Goal: Task Accomplishment & Management: Manage account settings

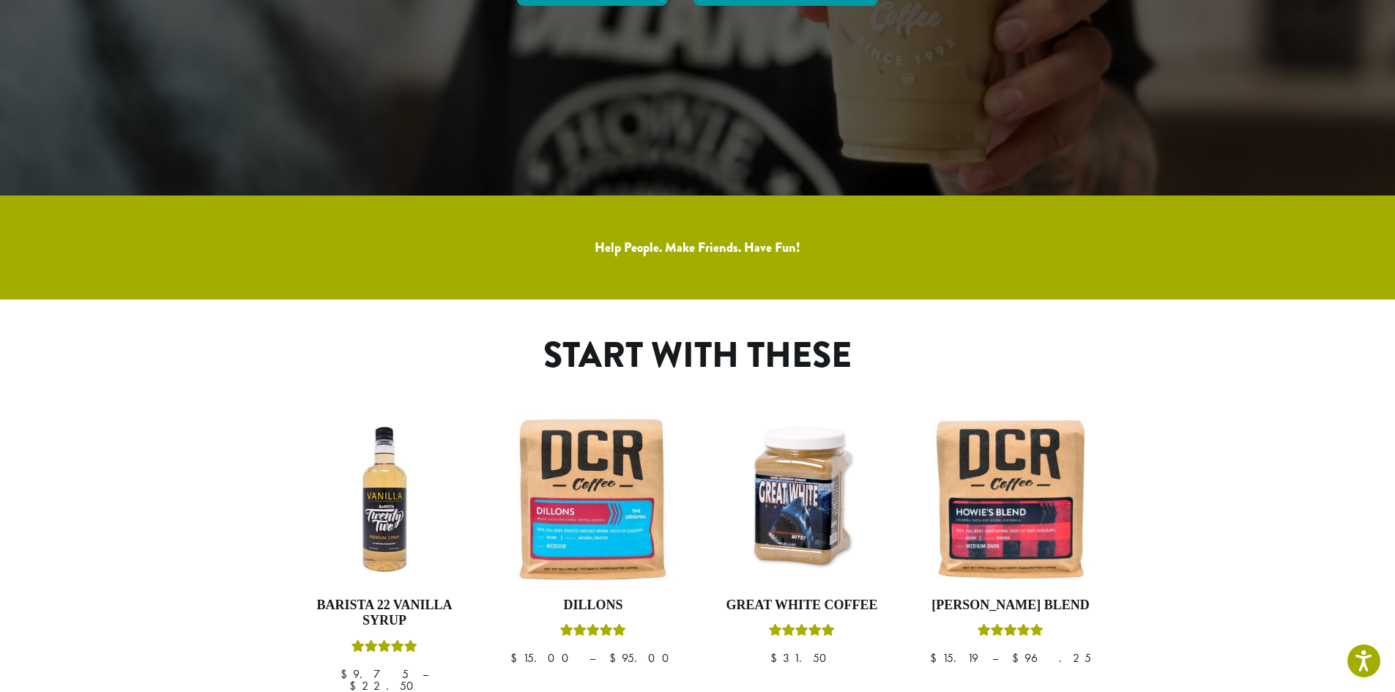
scroll to position [27, 0]
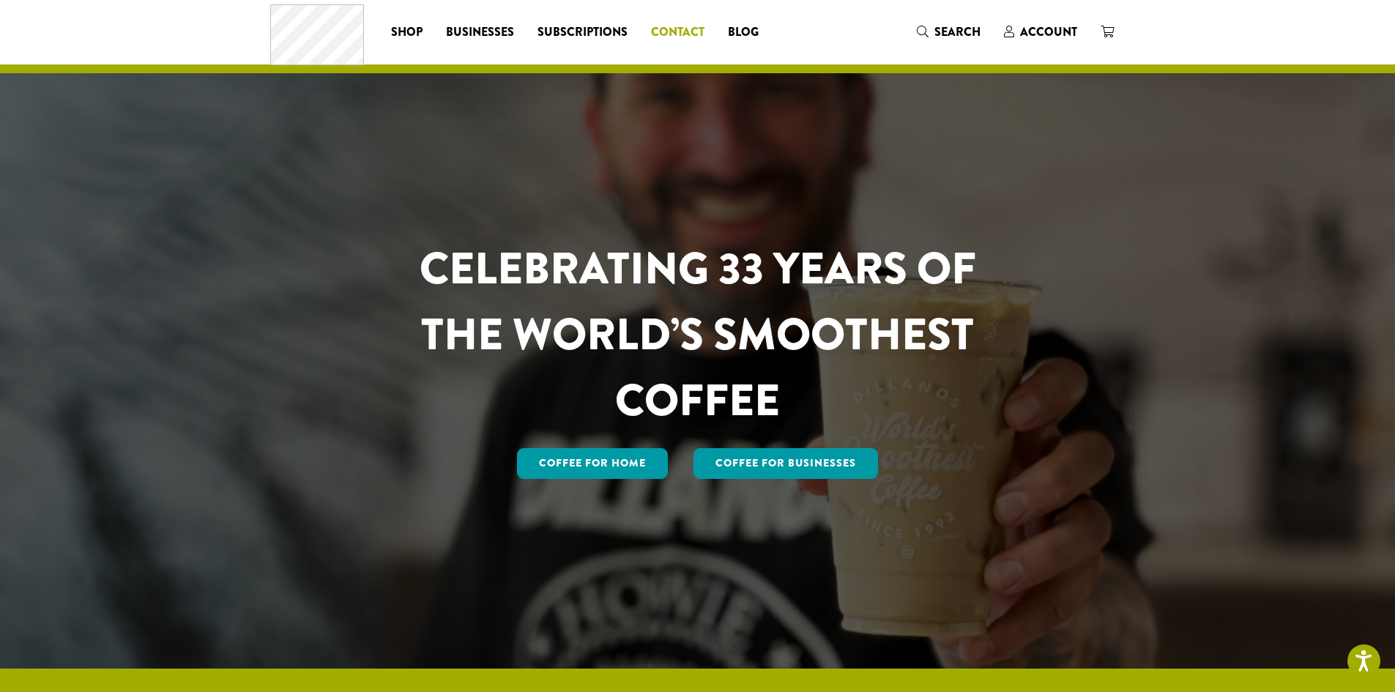
click at [679, 22] on div "Coffee All Coffees Best Sellers Blends Single Origins Dillanos Limited Organic …" at bounding box center [520, 31] width 501 height 61
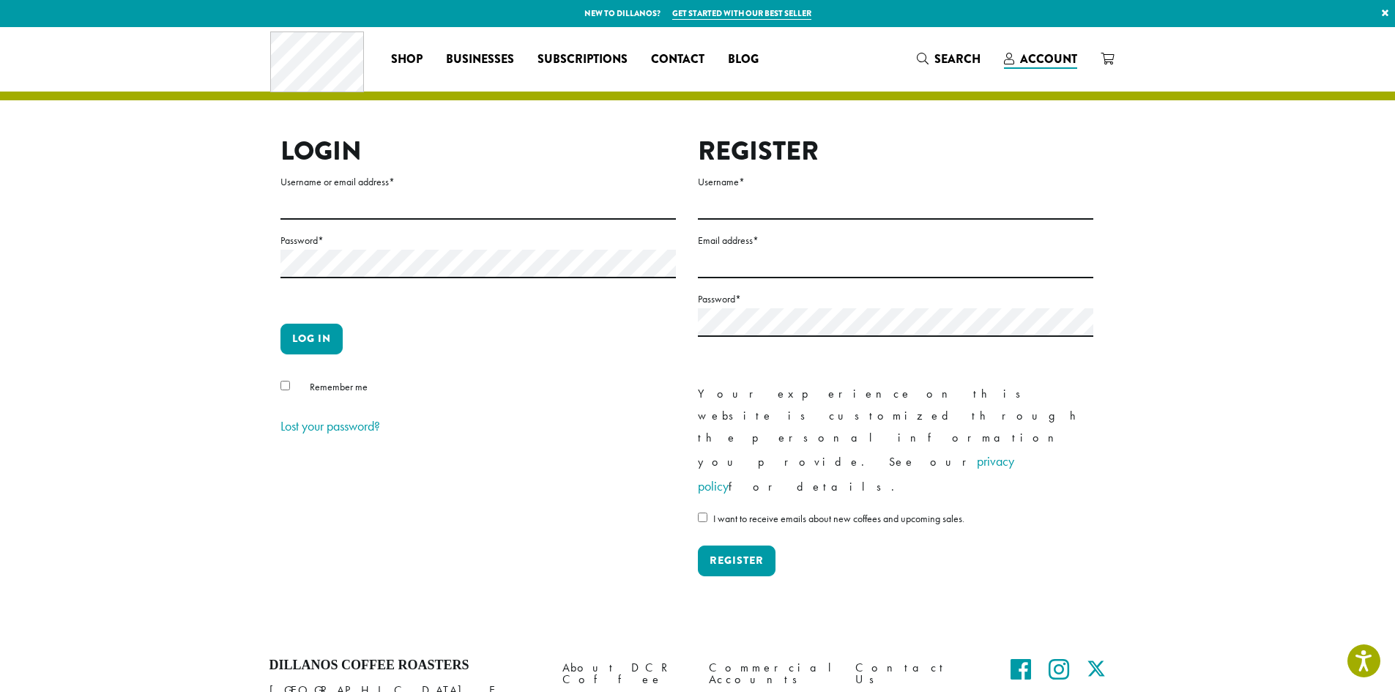
click at [682, 81] on div "Coffee All Coffees Best Sellers Blends Single Origins Dillanos Limited Organic …" at bounding box center [520, 59] width 501 height 61
click at [687, 51] on span "Contact" at bounding box center [677, 60] width 53 height 18
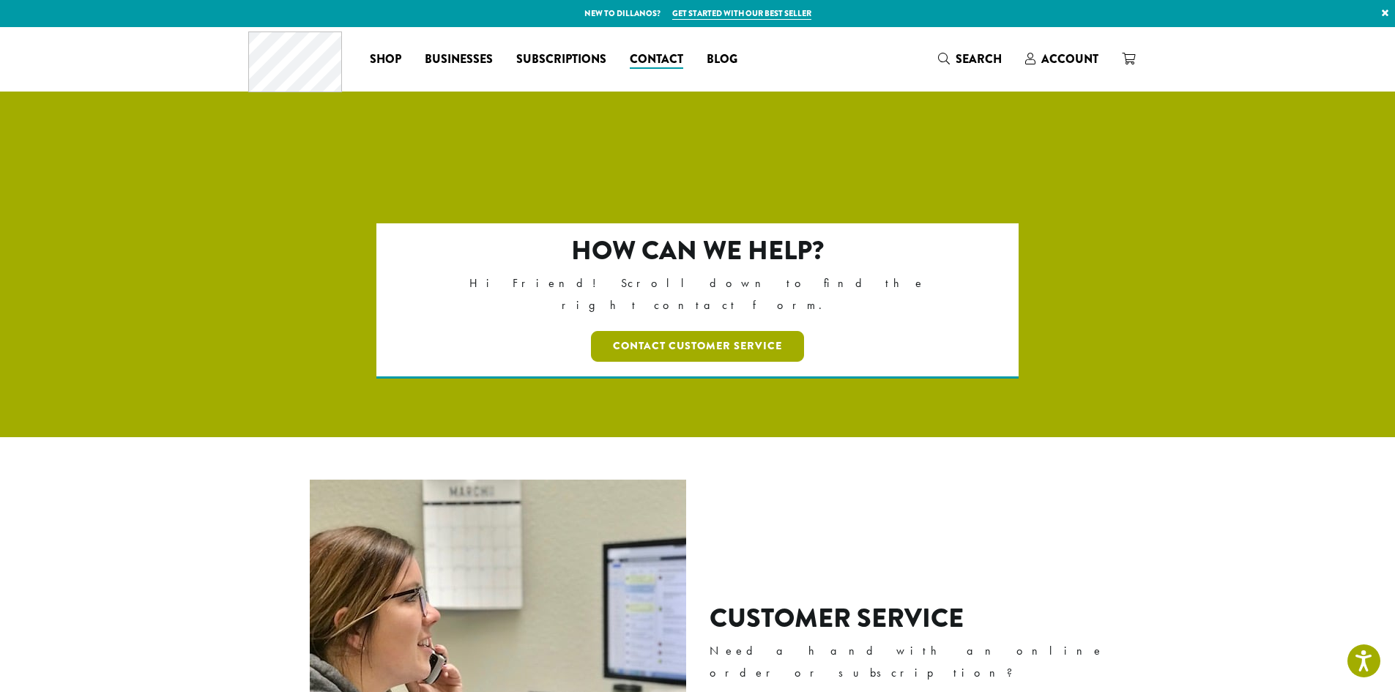
click at [681, 331] on link "Contact Customer Service" at bounding box center [697, 346] width 213 height 31
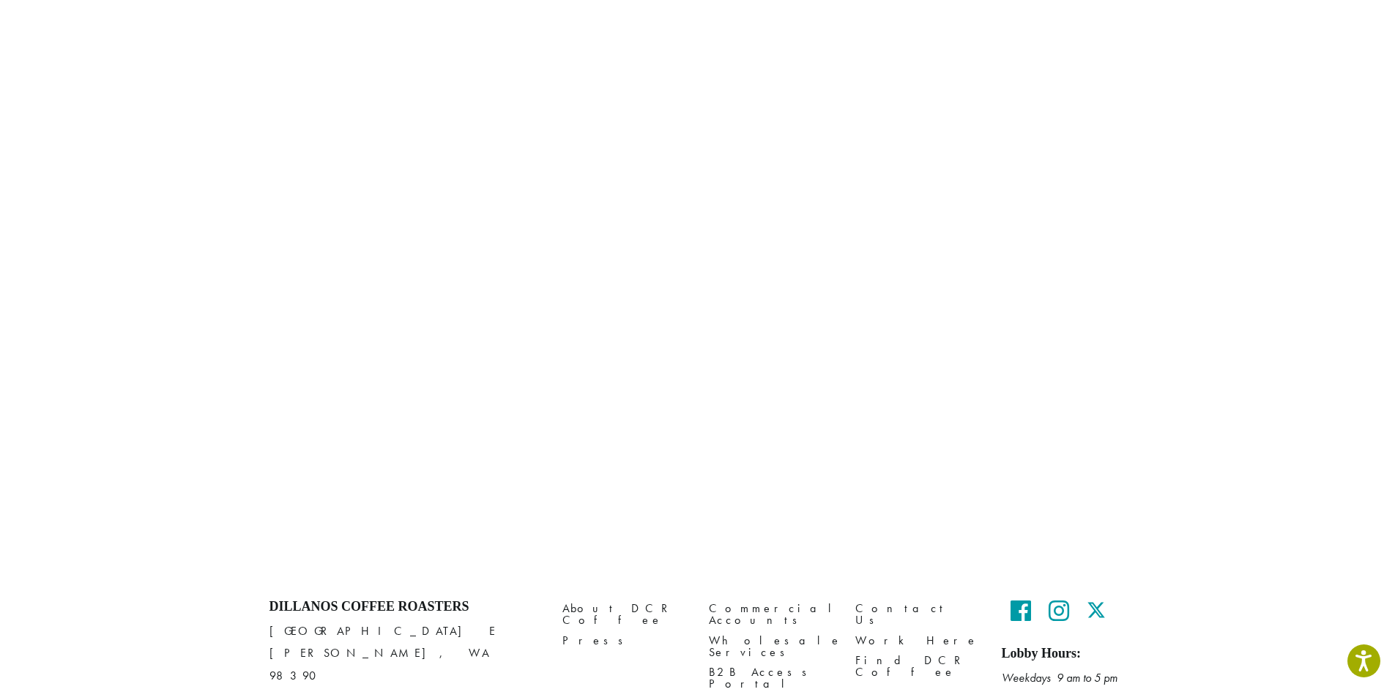
scroll to position [588, 0]
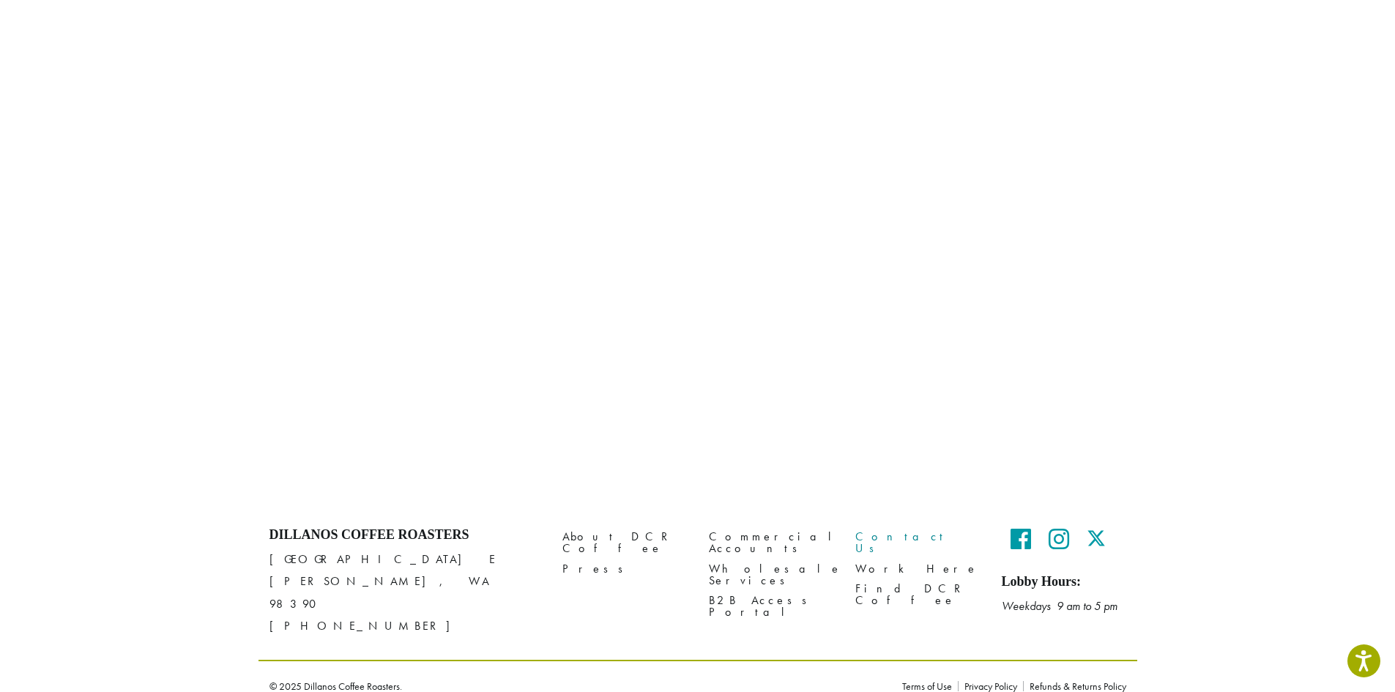
click at [879, 537] on link "Contact Us" at bounding box center [917, 542] width 124 height 31
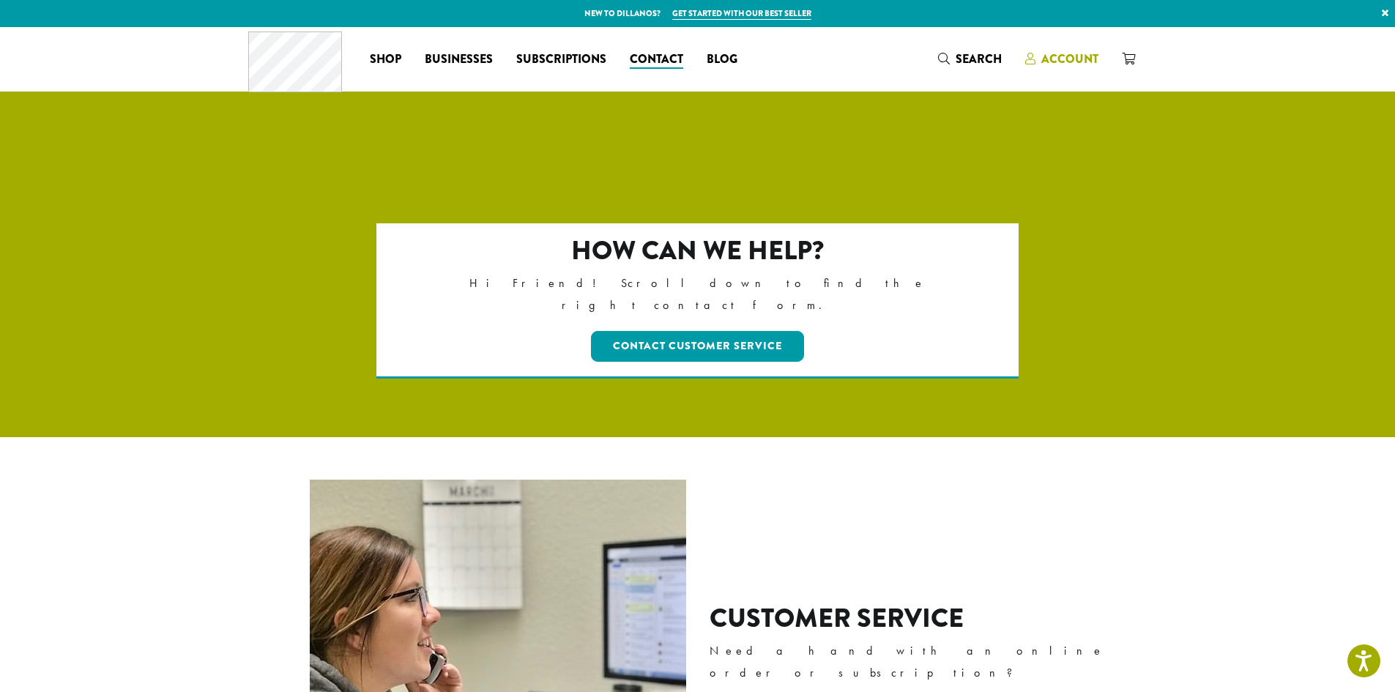
click at [1081, 56] on span "Account" at bounding box center [1069, 59] width 57 height 17
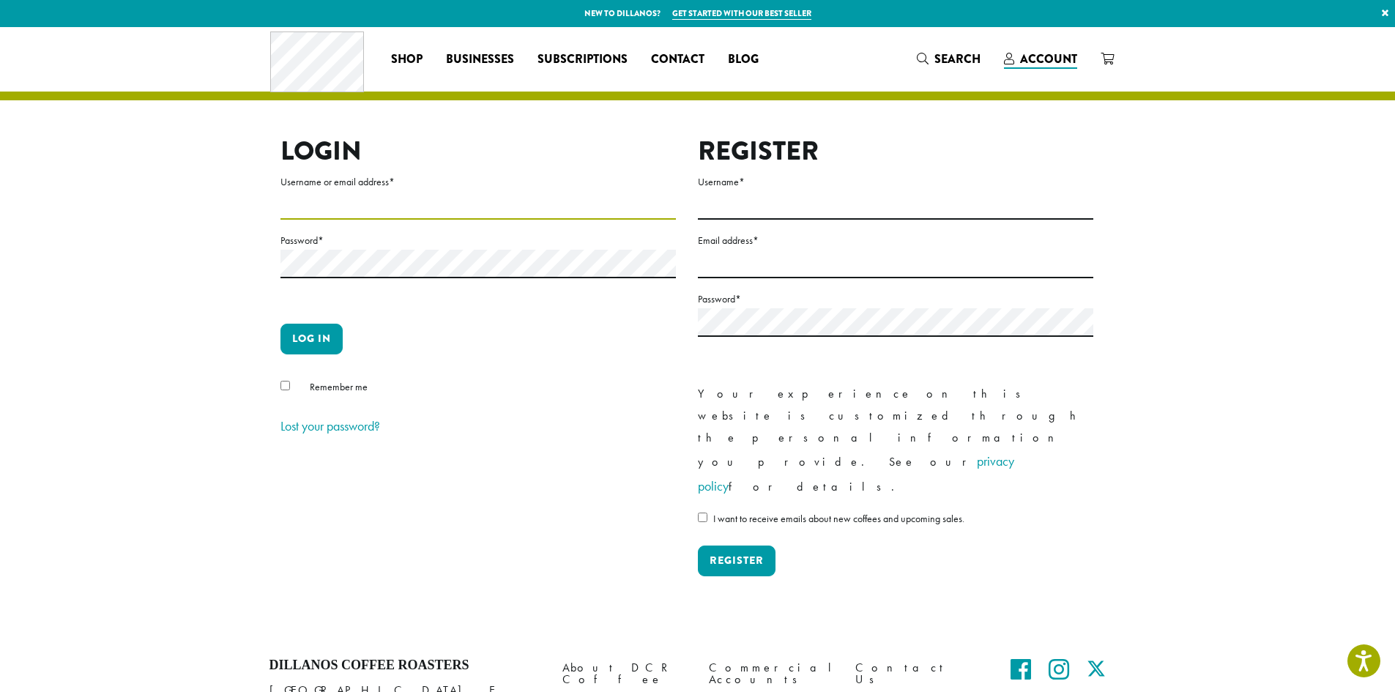
click at [334, 198] on input "Username or email address *" at bounding box center [477, 205] width 395 height 29
type input "**********"
click at [294, 351] on button "Log in" at bounding box center [311, 339] width 62 height 31
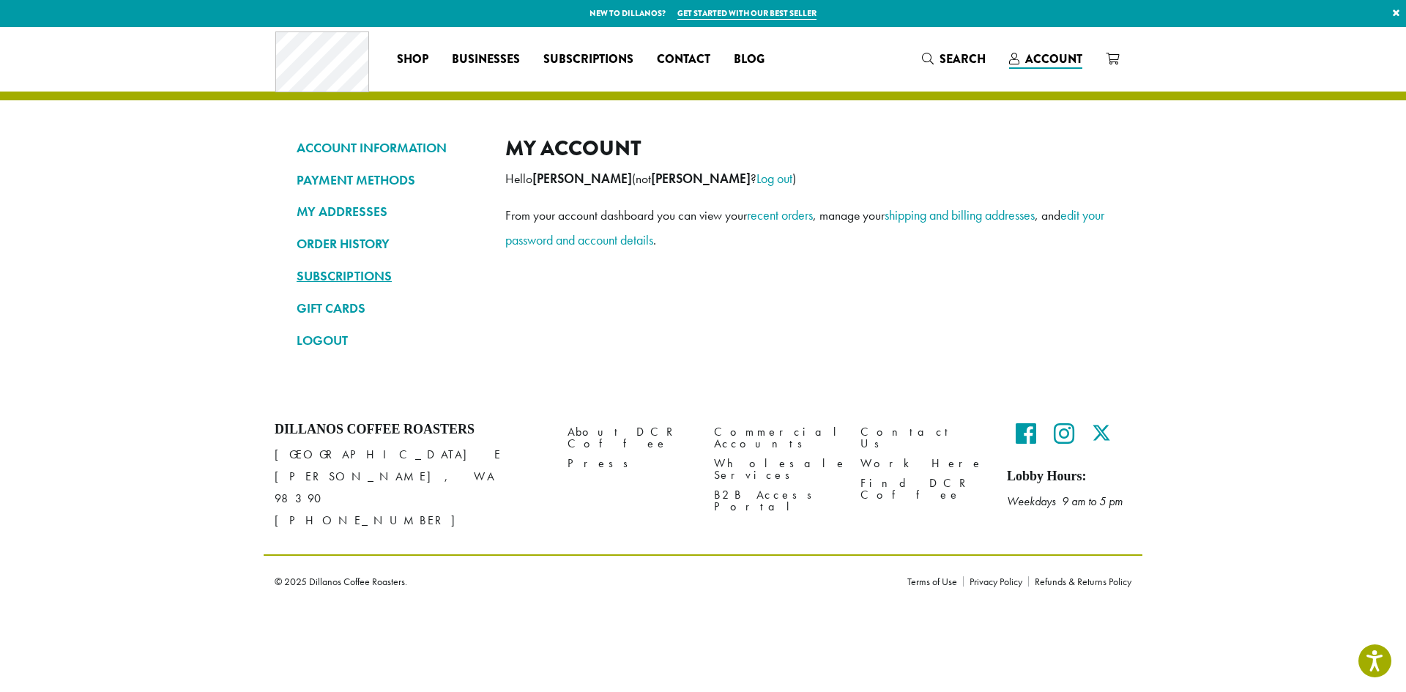
click at [330, 274] on link "SUBSCRIPTIONS" at bounding box center [389, 276] width 187 height 25
